Goal: Task Accomplishment & Management: Complete application form

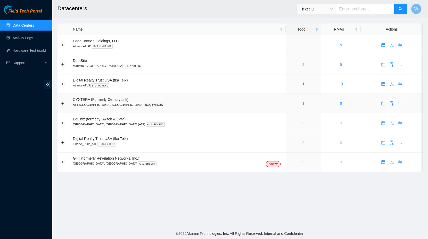
click at [302, 102] on link "1" at bounding box center [303, 103] width 2 height 4
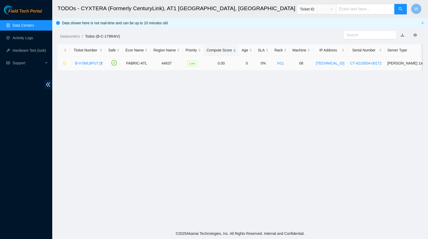
click at [88, 62] on link "B-V-5ML6PU7" at bounding box center [86, 63] width 23 height 4
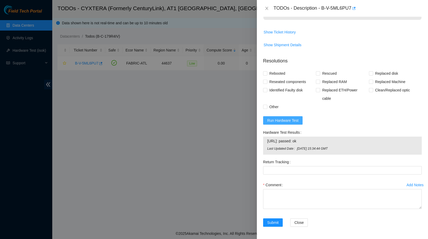
click at [288, 119] on span "Run Hardware Test" at bounding box center [282, 121] width 31 height 6
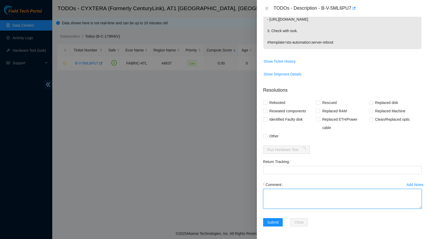
click at [296, 198] on textarea "Comment" at bounding box center [342, 199] width 159 height 20
type textarea "Shut down safely Rescued with latest version Iped the server Ran isok-"
click at [286, 104] on span "Rebooted" at bounding box center [277, 103] width 20 height 8
click at [267, 104] on input "Rebooted" at bounding box center [265, 103] width 4 height 4
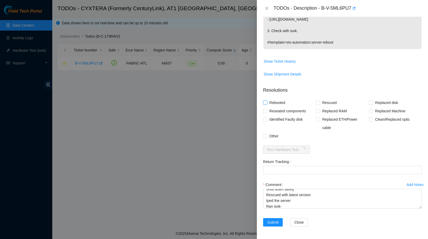
checkbox input "true"
click at [326, 104] on span "Rescued" at bounding box center [329, 103] width 19 height 8
click at [320, 104] on input "Rescued" at bounding box center [318, 103] width 4 height 4
checkbox input "true"
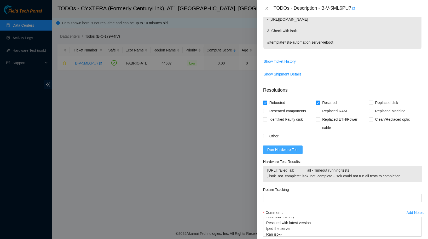
click at [288, 151] on span "Run Hardware Test" at bounding box center [282, 150] width 31 height 6
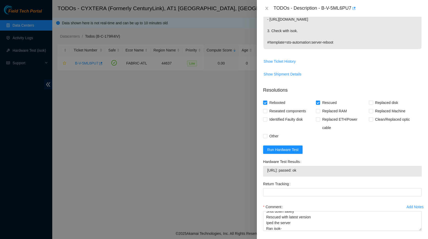
drag, startPoint x: 311, startPoint y: 170, endPoint x: 268, endPoint y: 172, distance: 43.4
click at [268, 172] on span "[URL]: passed: ok" at bounding box center [342, 170] width 150 height 6
copy span "[URL]: passed: ok"
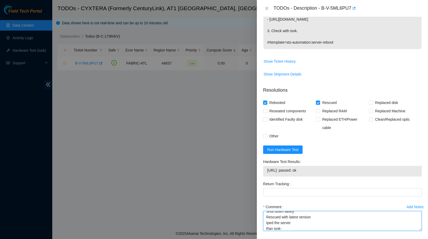
click at [293, 227] on textarea "Shut down safely Rescued with latest version Iped the server Ran isok-" at bounding box center [342, 221] width 159 height 20
paste textarea "[URL]: passed: ok"
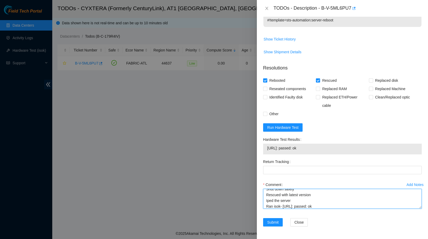
scroll to position [156, 0]
type textarea "Shut down safely Rescued with latest version Iped the server Ran isok- [URL]: p…"
click at [273, 220] on span "Submit" at bounding box center [272, 222] width 11 height 6
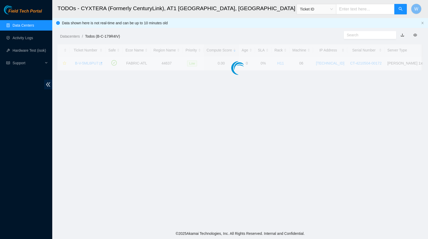
scroll to position [44, 0]
